Goal: Task Accomplishment & Management: Manage account settings

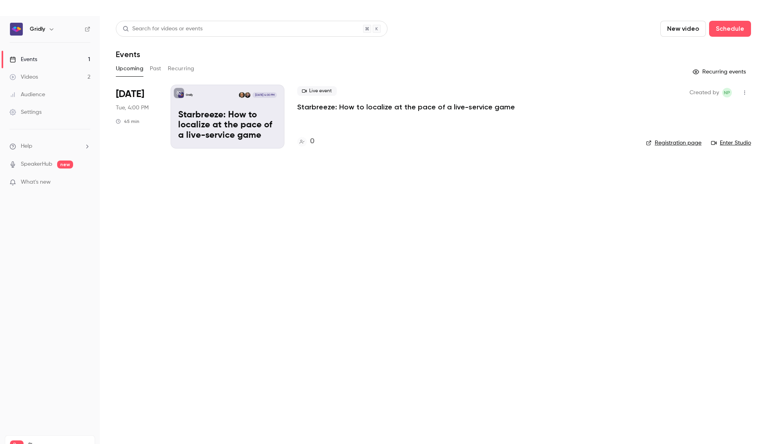
click at [262, 132] on p "Starbreeze: How to localize at the pace of a live-service game" at bounding box center [227, 125] width 99 height 31
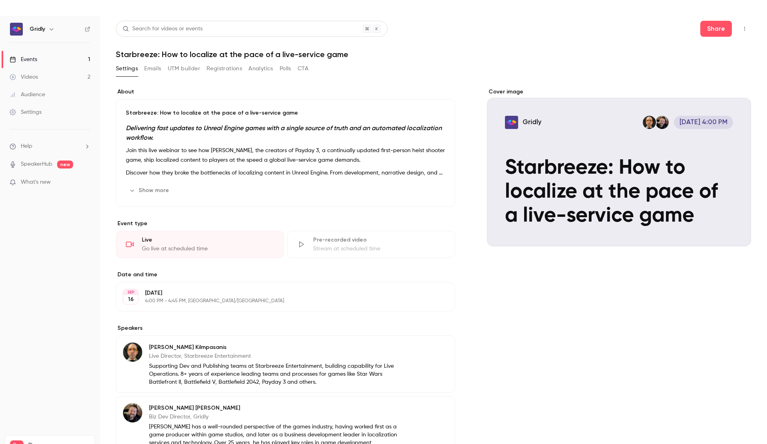
click at [146, 68] on button "Emails" at bounding box center [152, 68] width 17 height 13
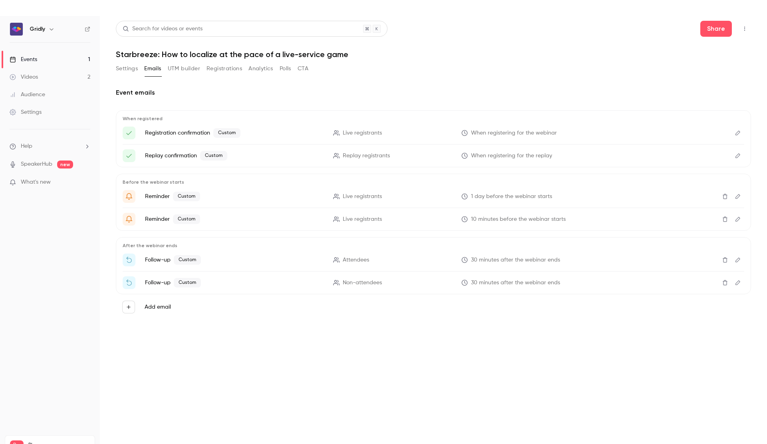
click at [740, 133] on icon "Edit" at bounding box center [738, 133] width 6 height 6
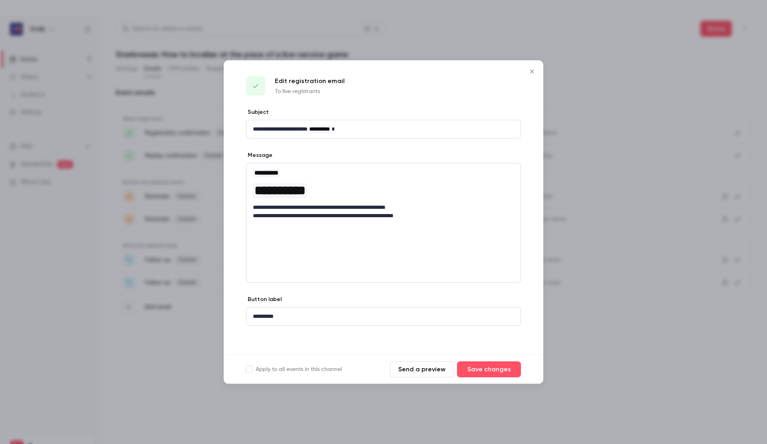
click at [537, 71] on button "Close" at bounding box center [532, 72] width 16 height 16
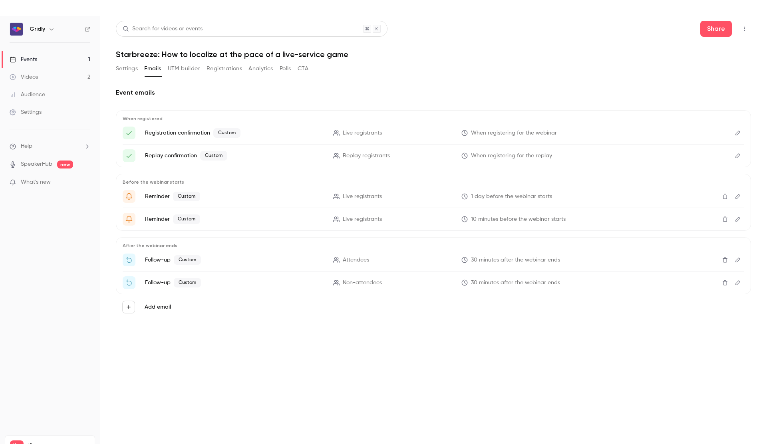
click at [737, 135] on icon "Edit" at bounding box center [738, 133] width 5 height 5
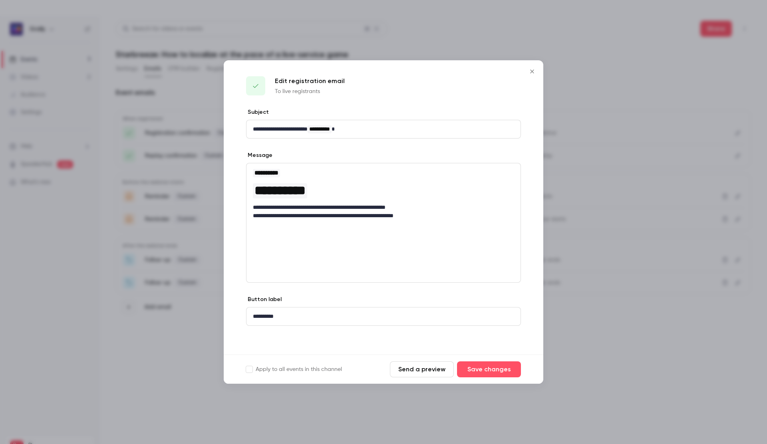
click at [530, 67] on button "Close" at bounding box center [532, 72] width 16 height 16
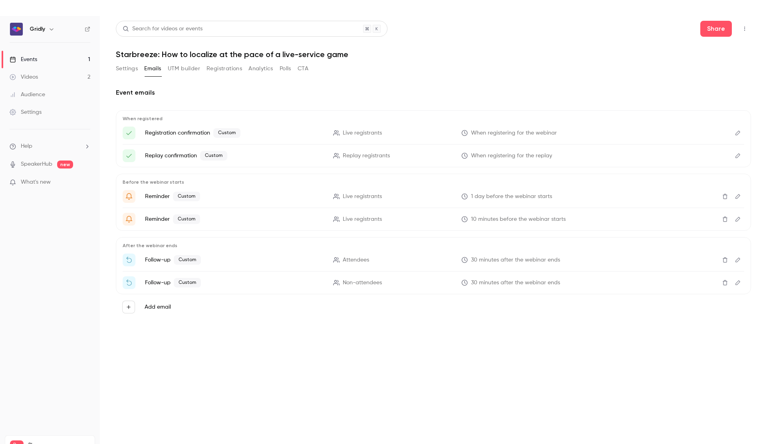
click at [742, 153] on button "Edit" at bounding box center [738, 155] width 13 height 13
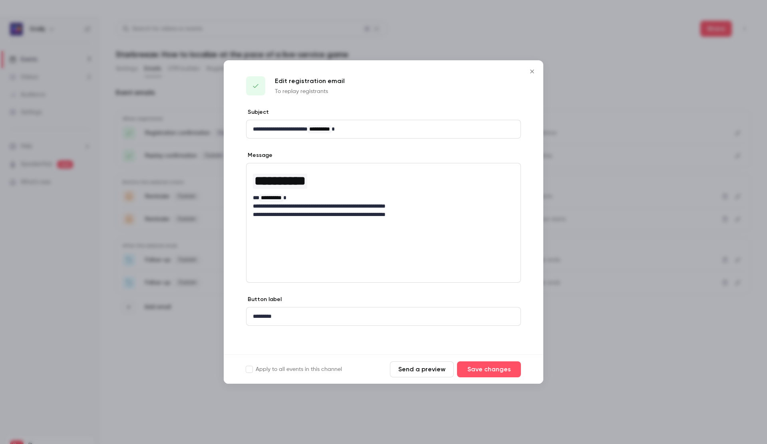
click at [422, 214] on p "**********" at bounding box center [383, 215] width 261 height 8
click at [435, 215] on p "**********" at bounding box center [383, 215] width 261 height 8
click at [441, 227] on div "**********" at bounding box center [383, 223] width 275 height 120
click at [440, 215] on p "**********" at bounding box center [383, 215] width 261 height 8
click at [532, 70] on icon "Close" at bounding box center [532, 71] width 10 height 6
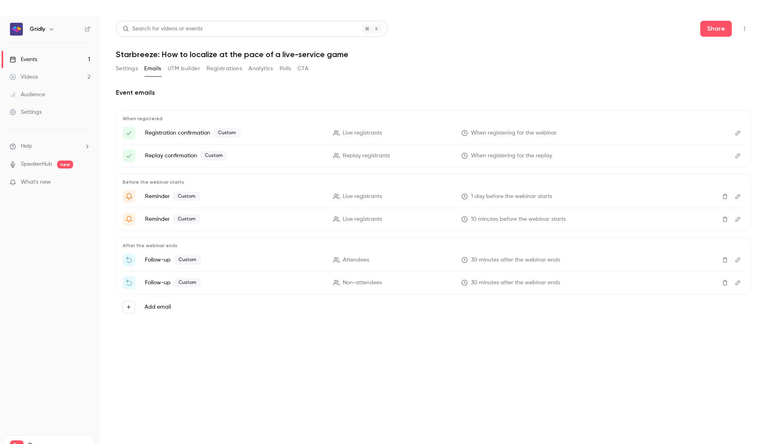
click at [48, 80] on link "Videos 2" at bounding box center [50, 77] width 100 height 18
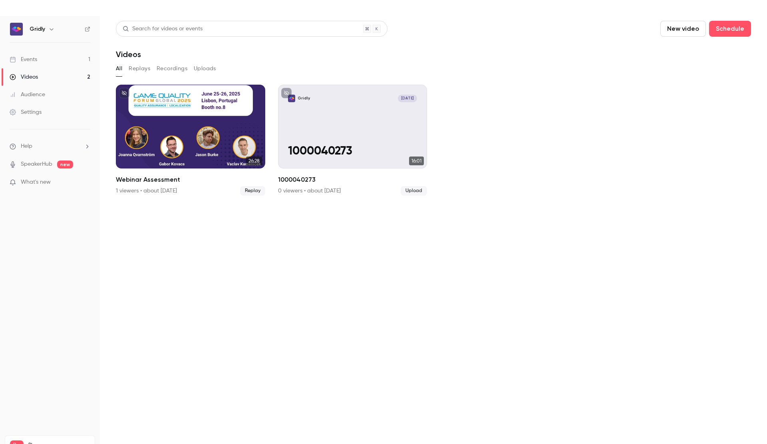
click at [133, 67] on button "Replays" at bounding box center [140, 68] width 22 height 13
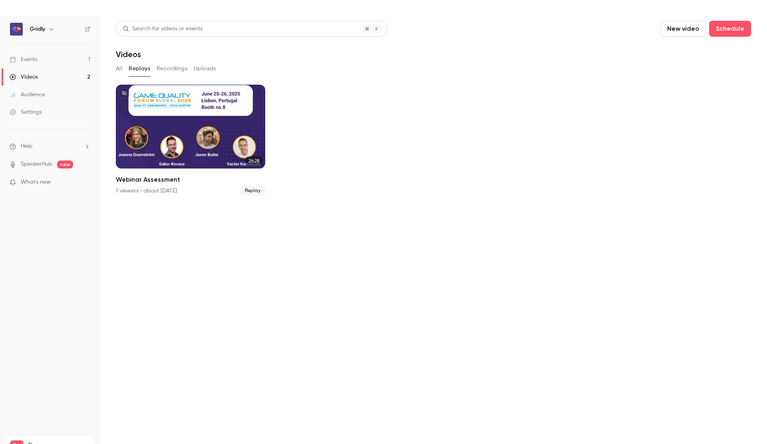
click at [165, 67] on button "Recordings" at bounding box center [172, 68] width 31 height 13
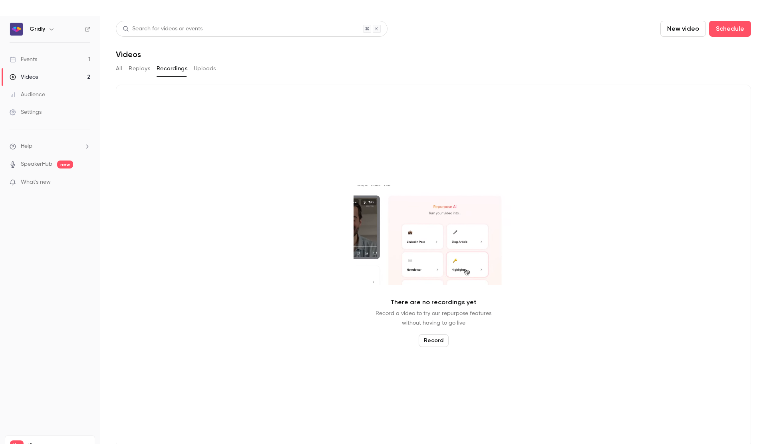
click at [211, 70] on button "Uploads" at bounding box center [205, 68] width 22 height 13
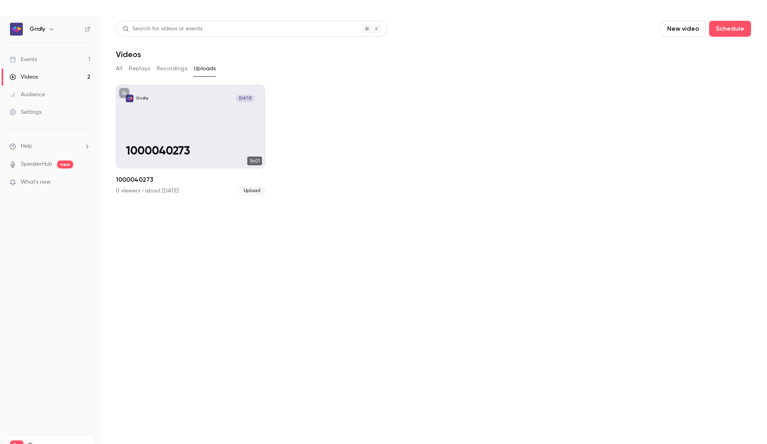
click at [121, 70] on button "All" at bounding box center [119, 68] width 6 height 13
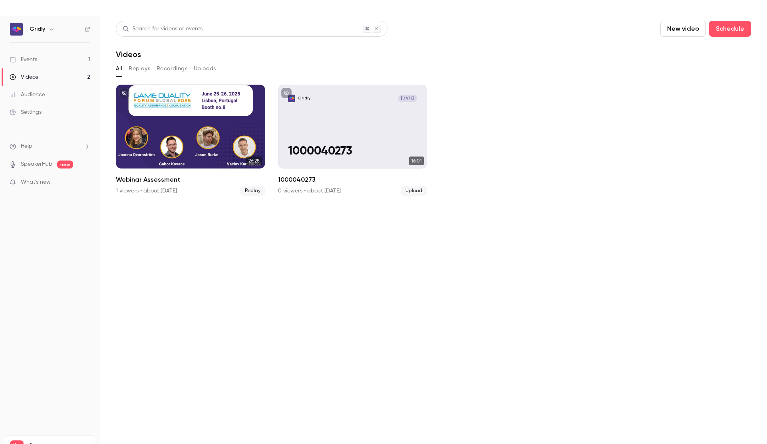
click at [79, 76] on link "Videos 2" at bounding box center [50, 77] width 100 height 18
click at [74, 58] on link "Events 1" at bounding box center [50, 60] width 100 height 18
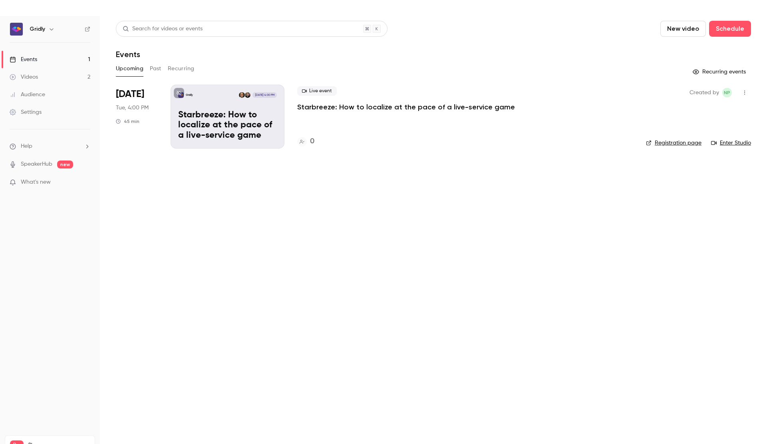
scroll to position [0, 0]
click at [157, 67] on button "Past" at bounding box center [156, 68] width 12 height 13
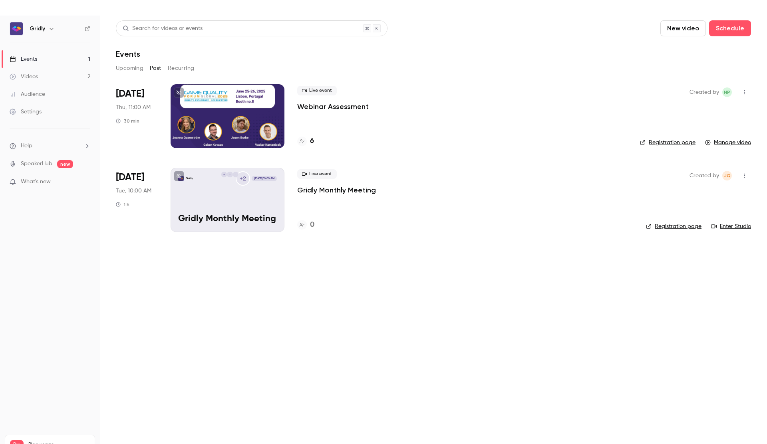
click at [669, 144] on link "Registration page" at bounding box center [668, 143] width 56 height 8
click at [261, 132] on div at bounding box center [228, 116] width 114 height 64
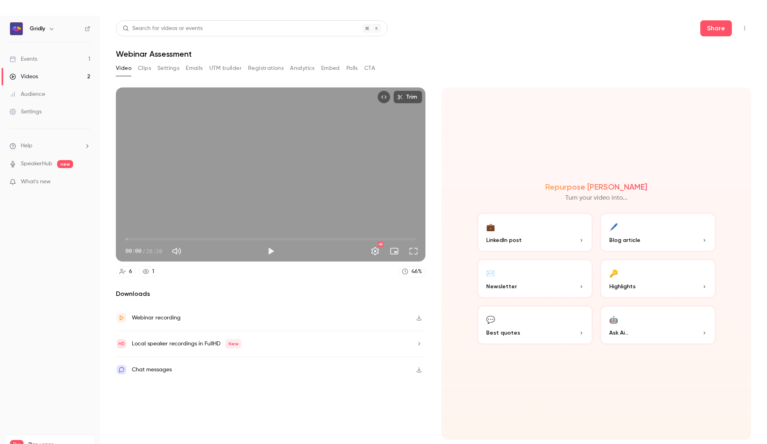
click at [197, 70] on button "Emails" at bounding box center [194, 68] width 17 height 13
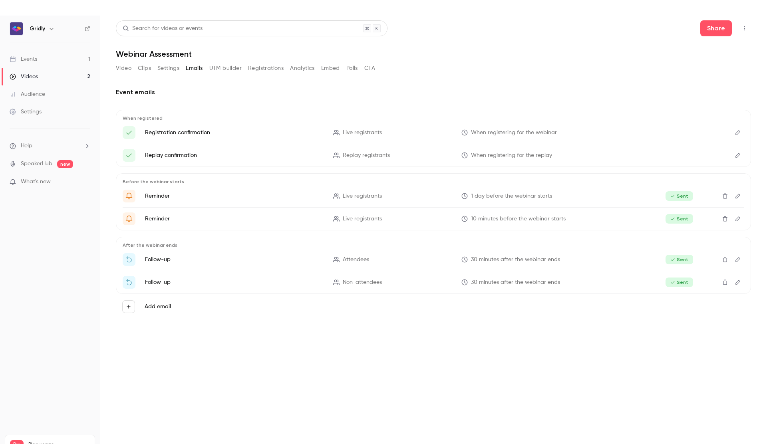
click at [739, 155] on icon "Edit" at bounding box center [738, 156] width 6 height 6
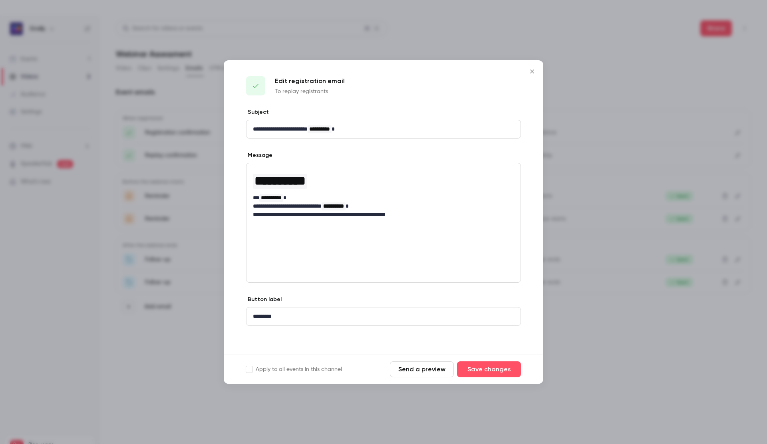
click at [431, 366] on button "Send a preview" at bounding box center [422, 370] width 64 height 16
